Goal: Information Seeking & Learning: Check status

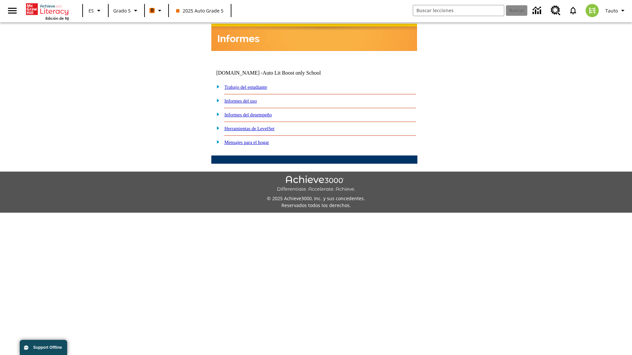
click at [257, 112] on link "Informes del desempeño" at bounding box center [247, 114] width 47 height 5
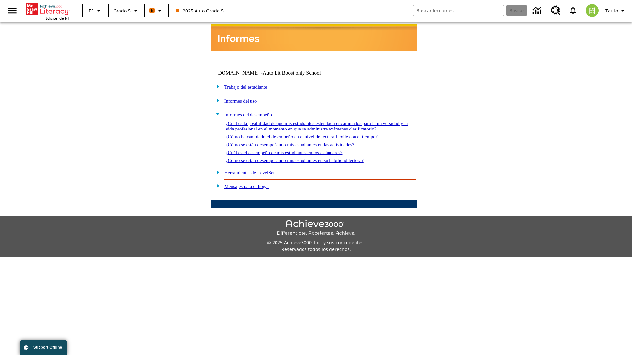
click at [313, 121] on link "¿Cuál es la posibilidad de que mis estudiantes estén bien encaminados para la u…" at bounding box center [317, 126] width 182 height 11
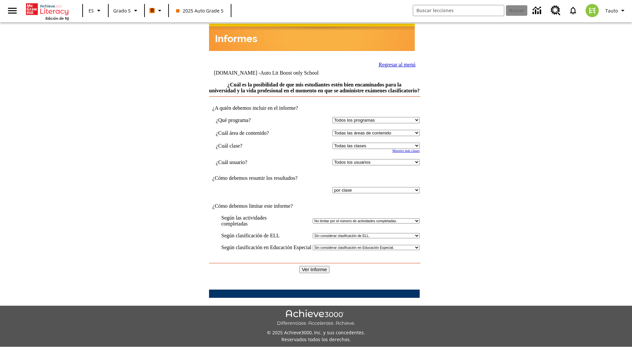
select select "11133131"
